Goal: Task Accomplishment & Management: Complete application form

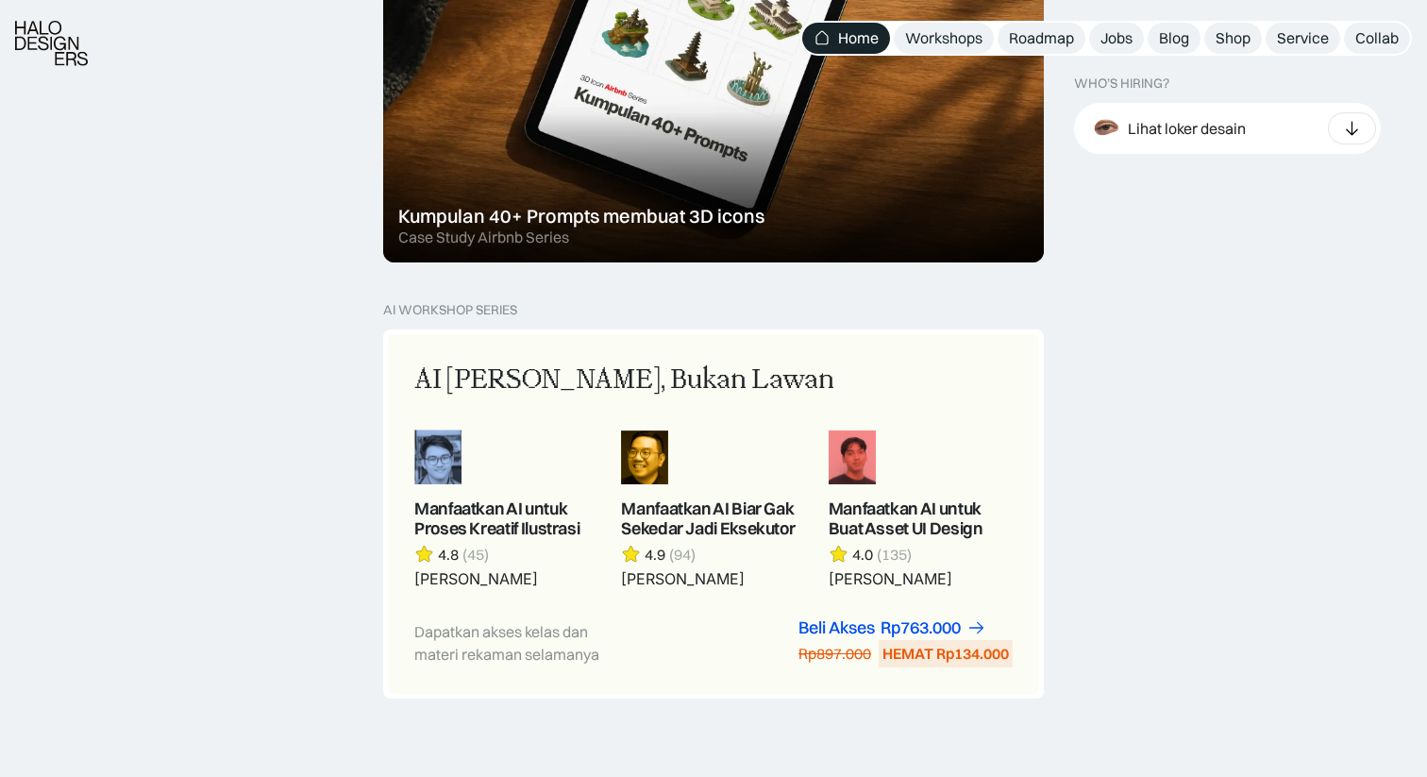
scroll to position [1412, 0]
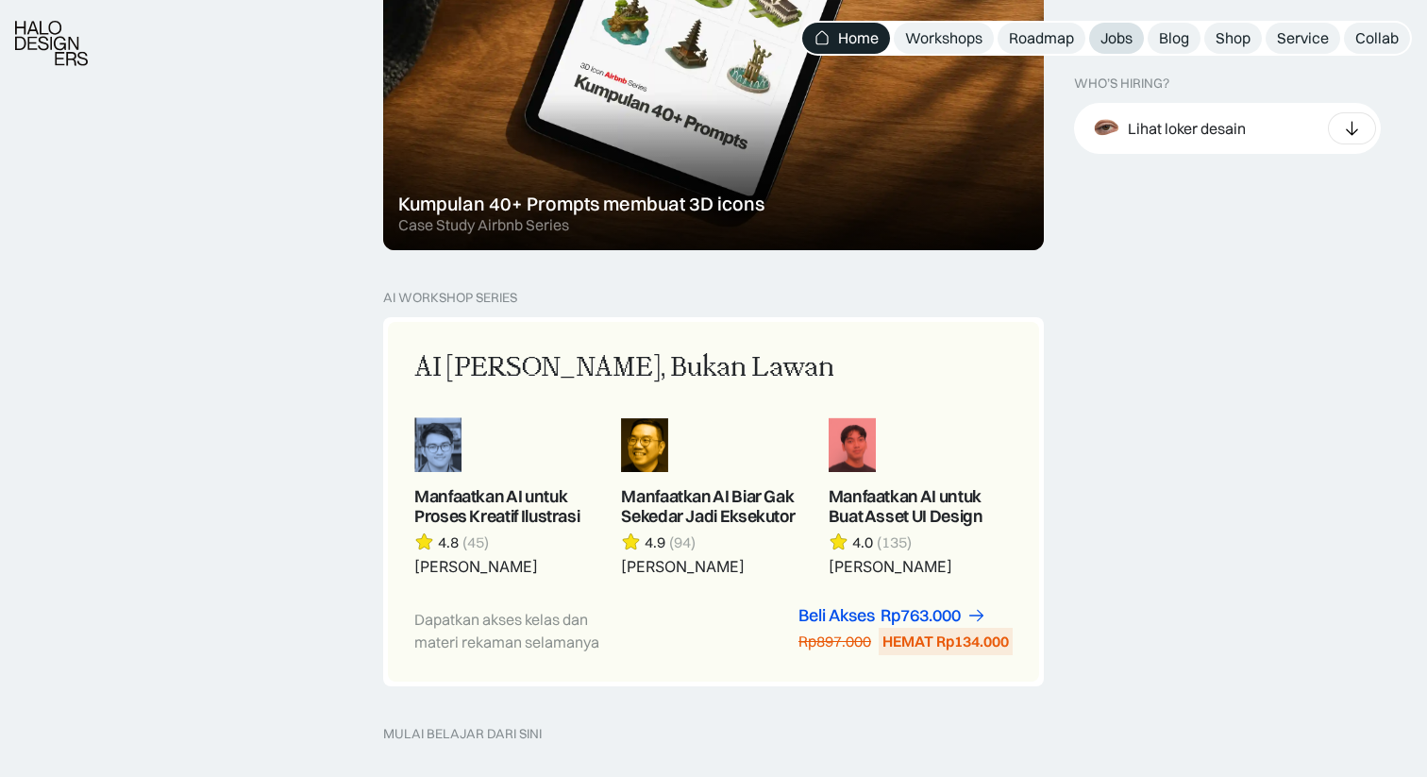
click at [1114, 31] on div "Jobs" at bounding box center [1117, 38] width 32 height 20
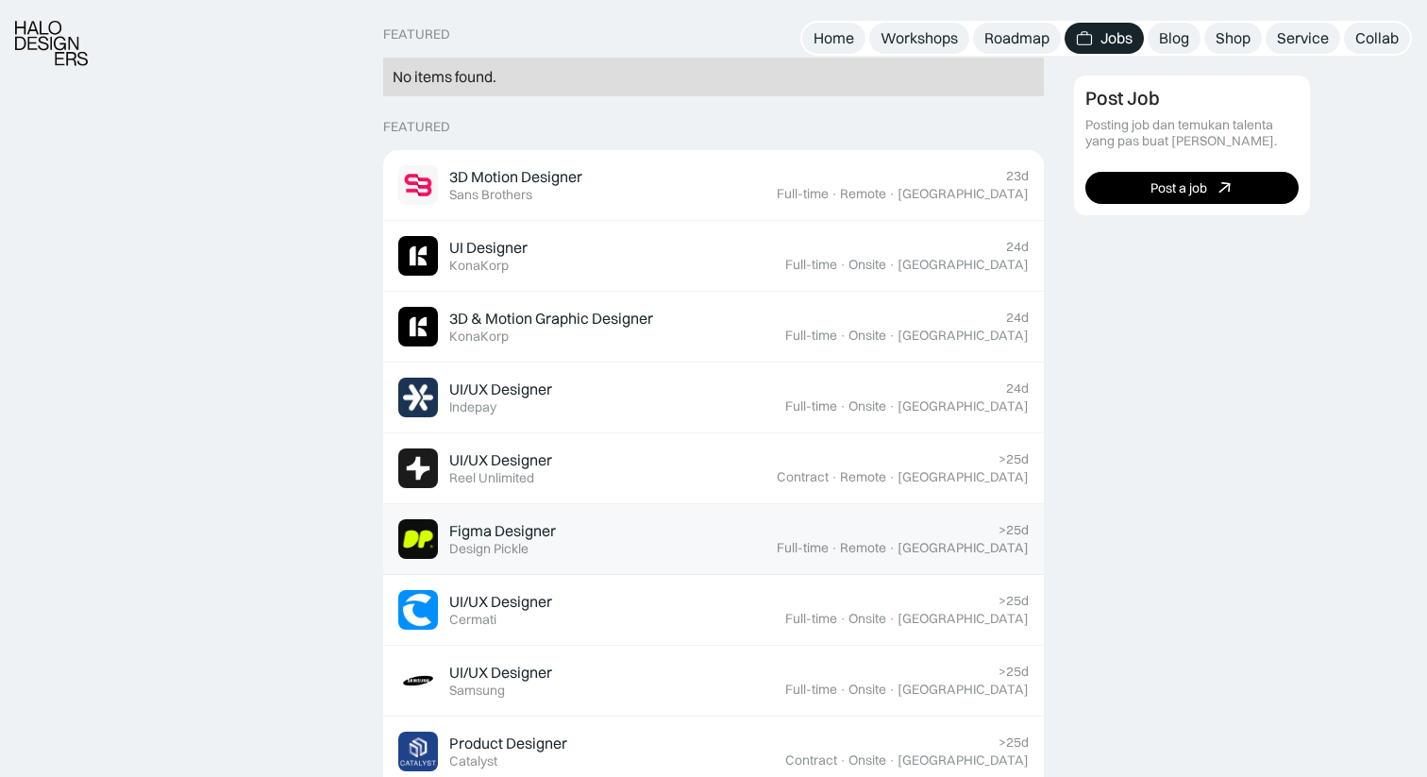
scroll to position [492, 0]
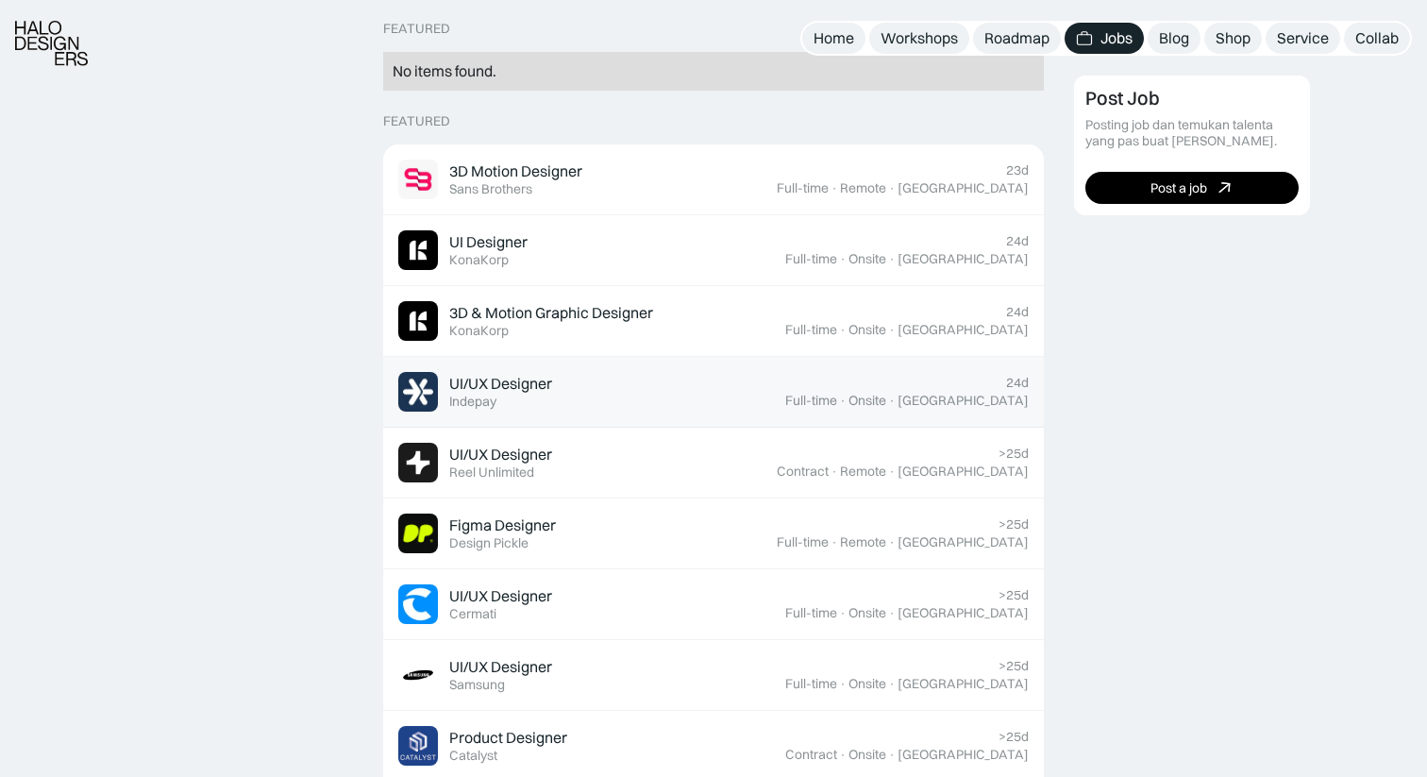
click at [588, 379] on div "UI/UX Designer Featured Indepay" at bounding box center [591, 392] width 387 height 40
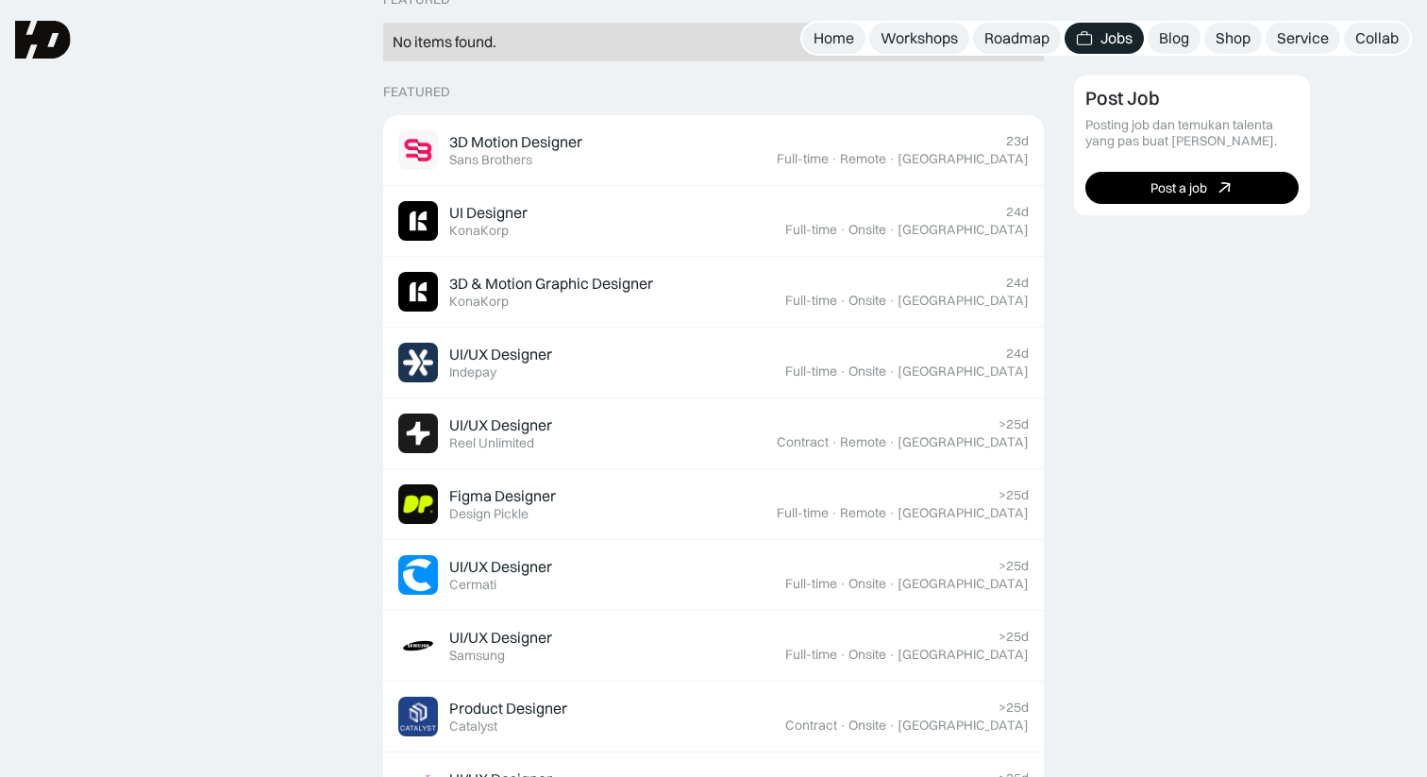
scroll to position [0, 0]
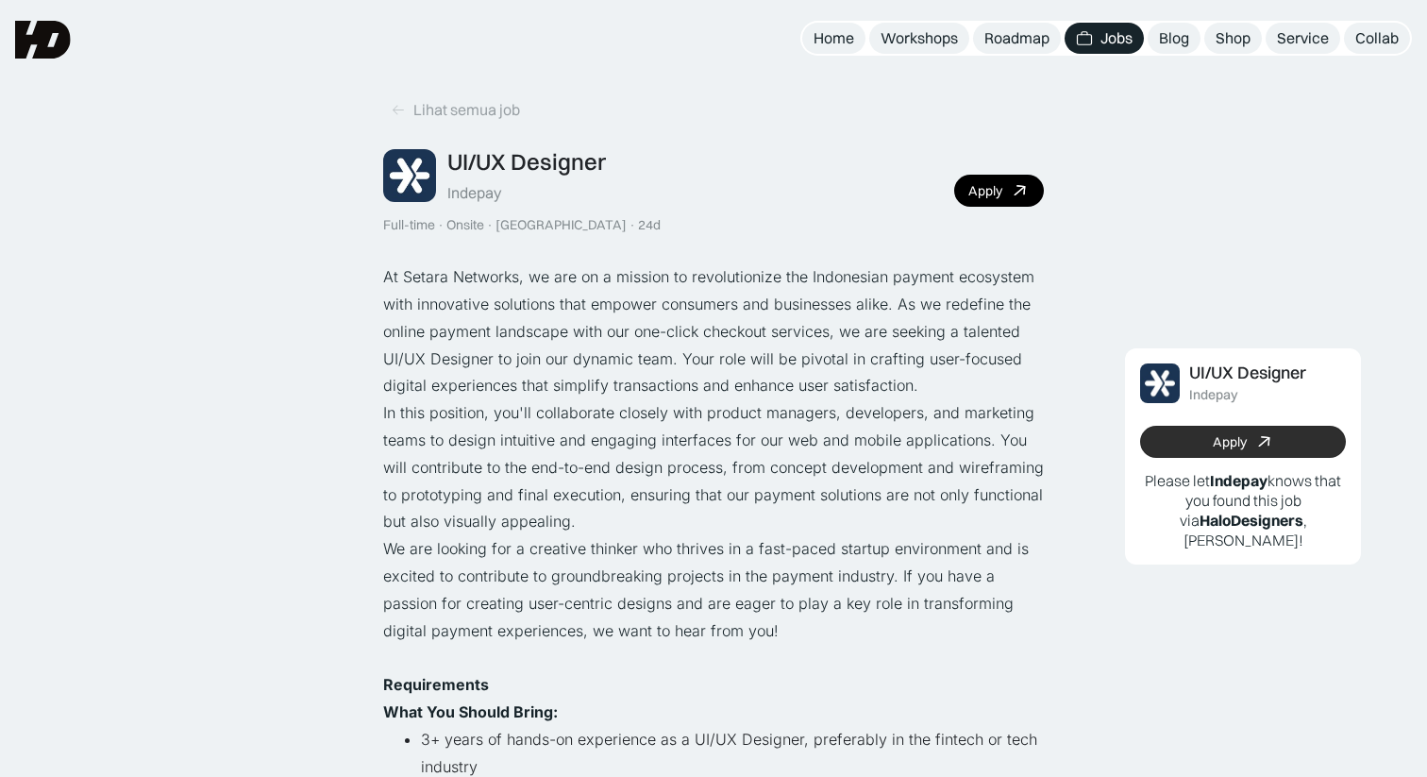
click at [1227, 449] on div "Apply" at bounding box center [1230, 442] width 34 height 16
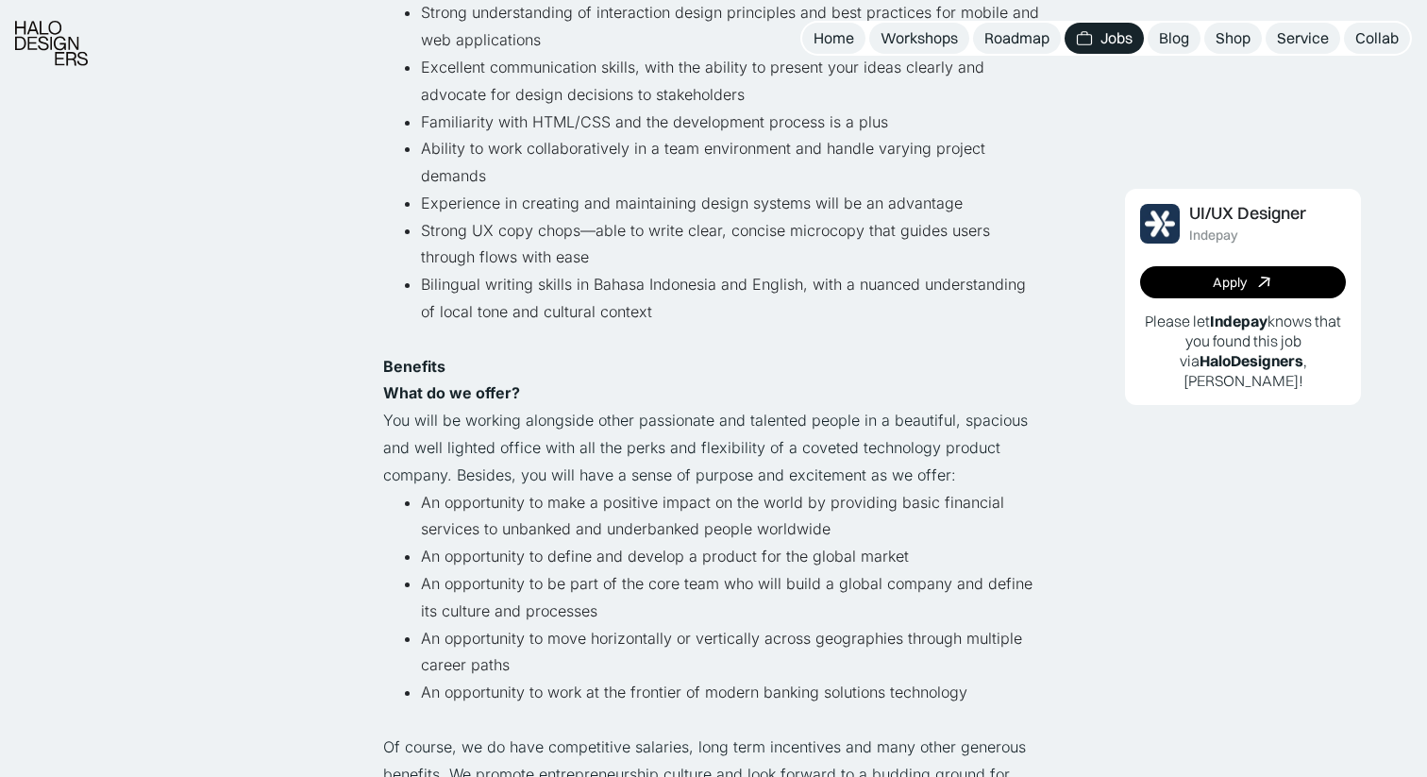
scroll to position [921, 0]
